Goal: Complete application form

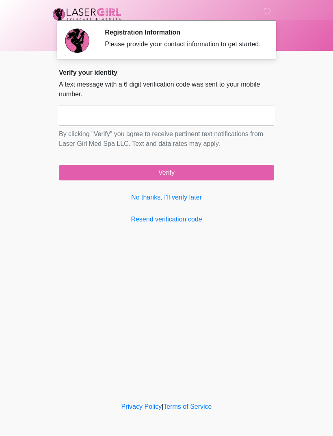
click at [194, 124] on input "text" at bounding box center [166, 116] width 215 height 20
type input "******"
click at [198, 180] on button "Verify" at bounding box center [166, 172] width 215 height 15
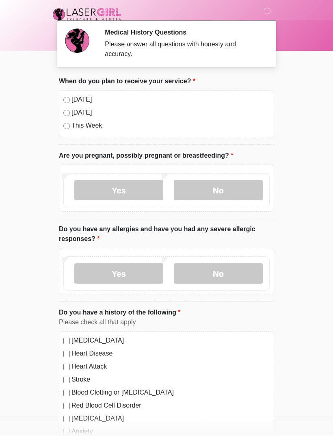
click at [225, 184] on label "No" at bounding box center [218, 190] width 89 height 20
click at [235, 271] on label "No" at bounding box center [218, 273] width 89 height 20
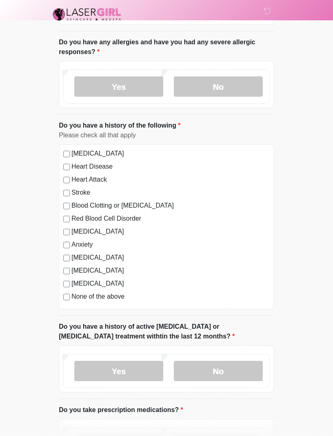
scroll to position [192, 0]
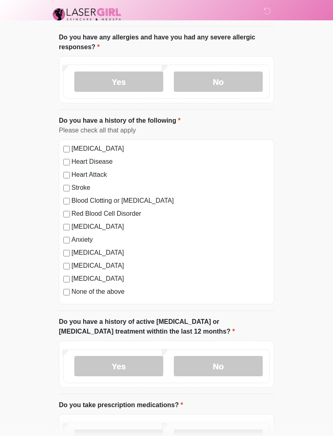
click at [244, 362] on label "No" at bounding box center [218, 366] width 89 height 20
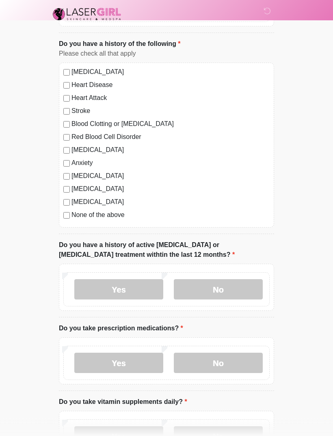
scroll to position [269, 0]
click at [236, 366] on label "No" at bounding box center [218, 363] width 89 height 20
click at [236, 435] on label "No" at bounding box center [218, 436] width 89 height 20
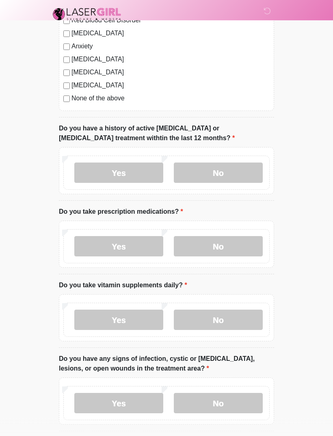
scroll to position [386, 0]
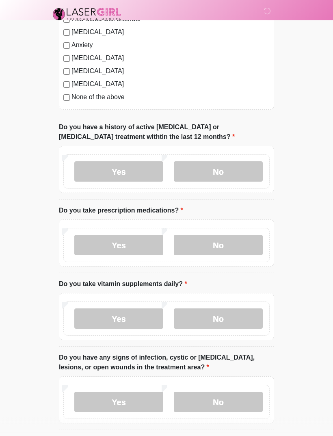
click at [236, 392] on label "No" at bounding box center [218, 402] width 89 height 20
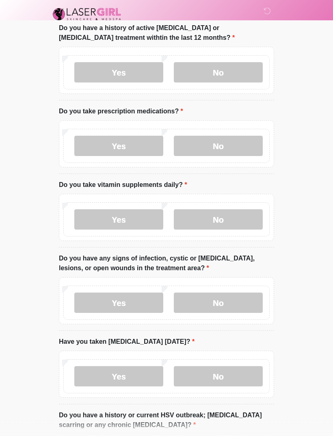
scroll to position [486, 0]
click at [234, 376] on label "No" at bounding box center [218, 376] width 89 height 20
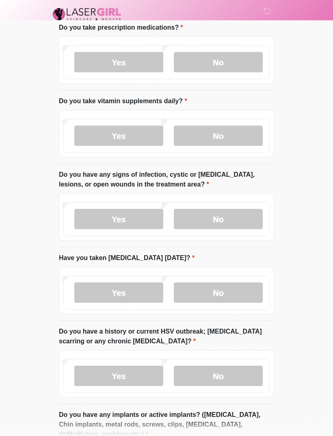
scroll to position [577, 0]
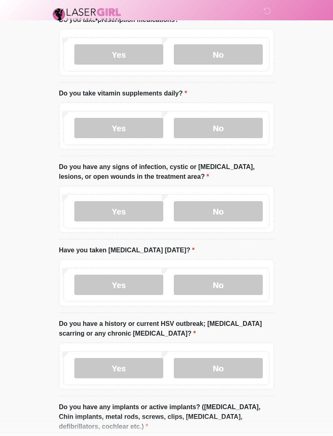
click at [240, 371] on label "No" at bounding box center [218, 368] width 89 height 20
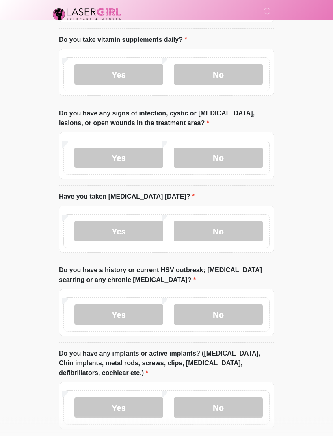
scroll to position [668, 0]
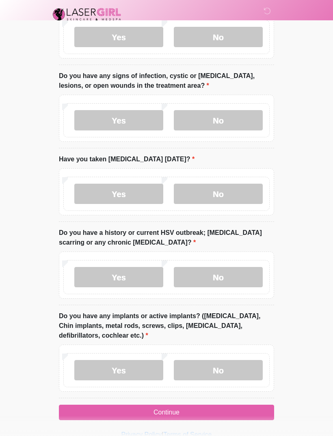
click at [228, 367] on label "No" at bounding box center [218, 370] width 89 height 20
click at [236, 412] on button "Continue" at bounding box center [166, 412] width 215 height 15
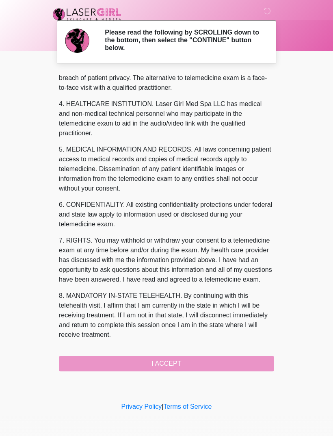
scroll to position [217, 0]
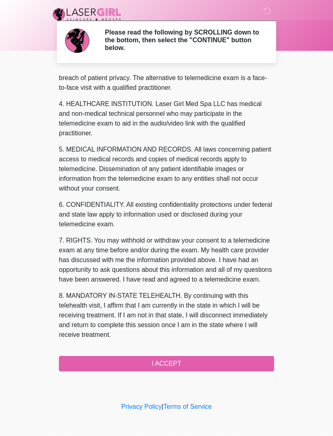
click at [190, 364] on button "I ACCEPT" at bounding box center [166, 363] width 215 height 15
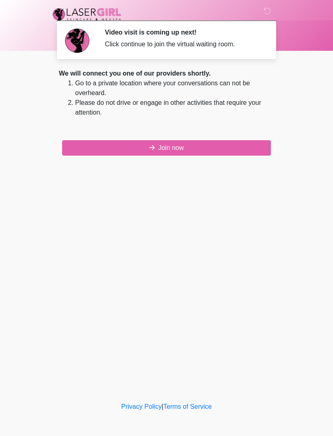
click at [206, 144] on button "Join now" at bounding box center [166, 147] width 209 height 15
